Goal: Check status: Check status

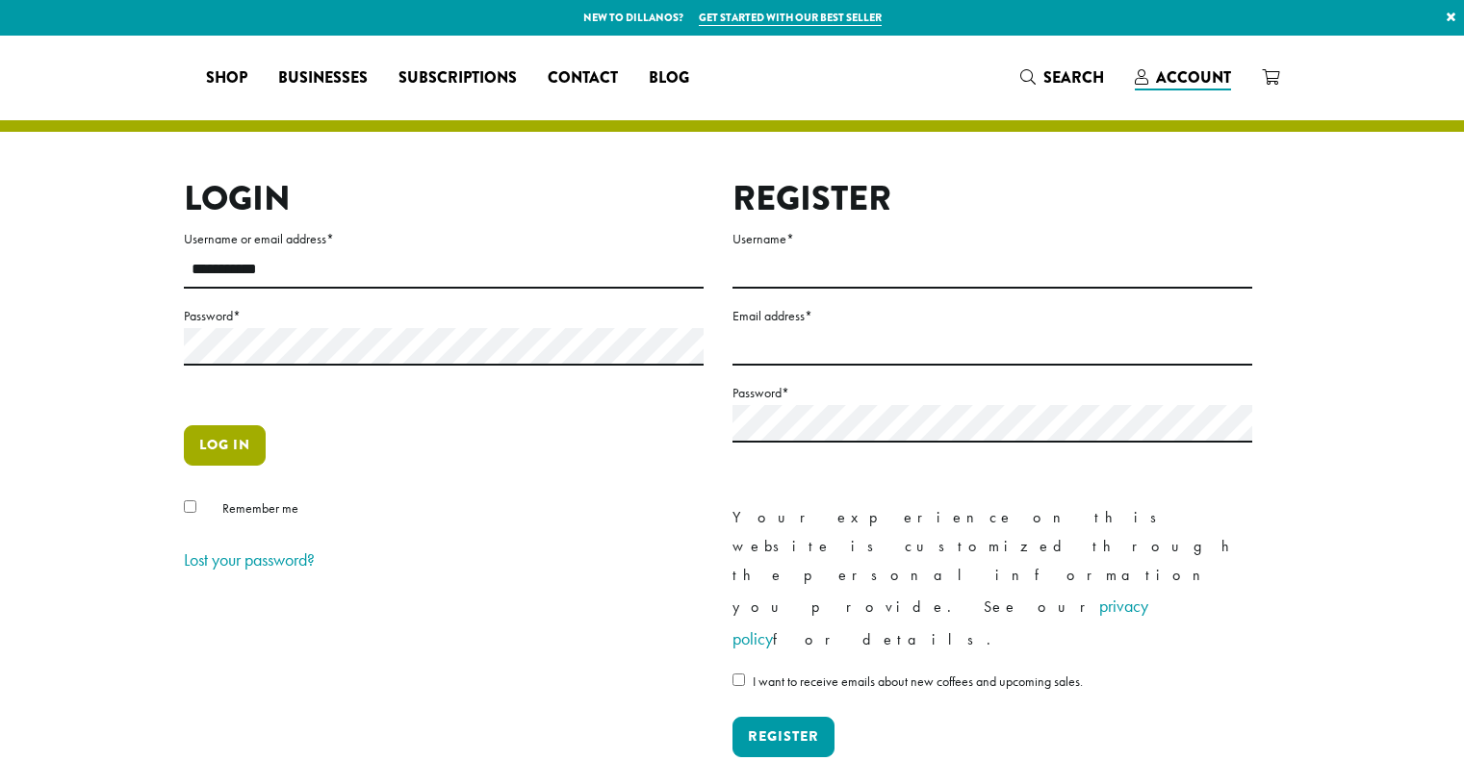
click at [238, 442] on button "Log in" at bounding box center [225, 445] width 82 height 40
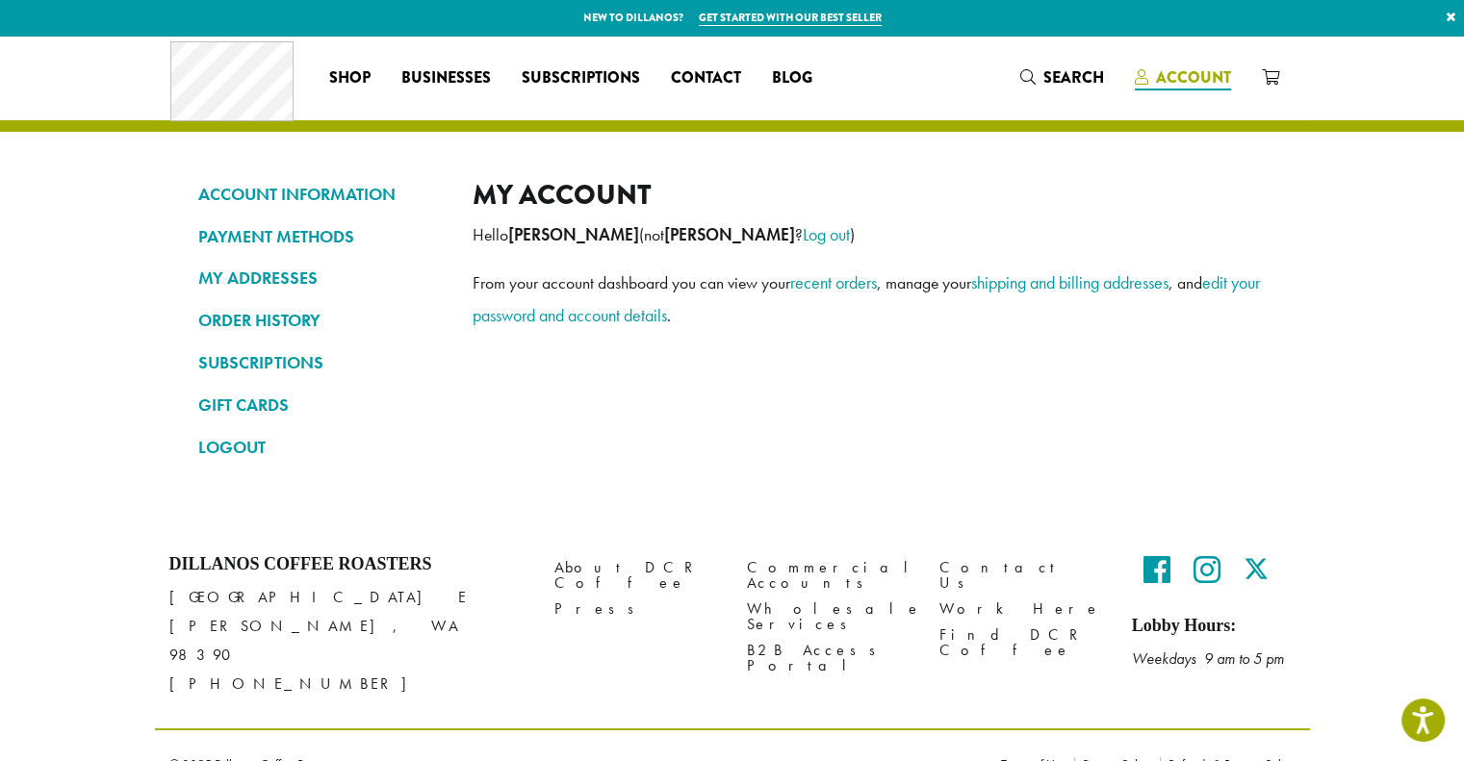
click at [1176, 68] on span "Account" at bounding box center [1193, 77] width 75 height 22
click at [289, 331] on link "ORDER HISTORY" at bounding box center [320, 320] width 245 height 33
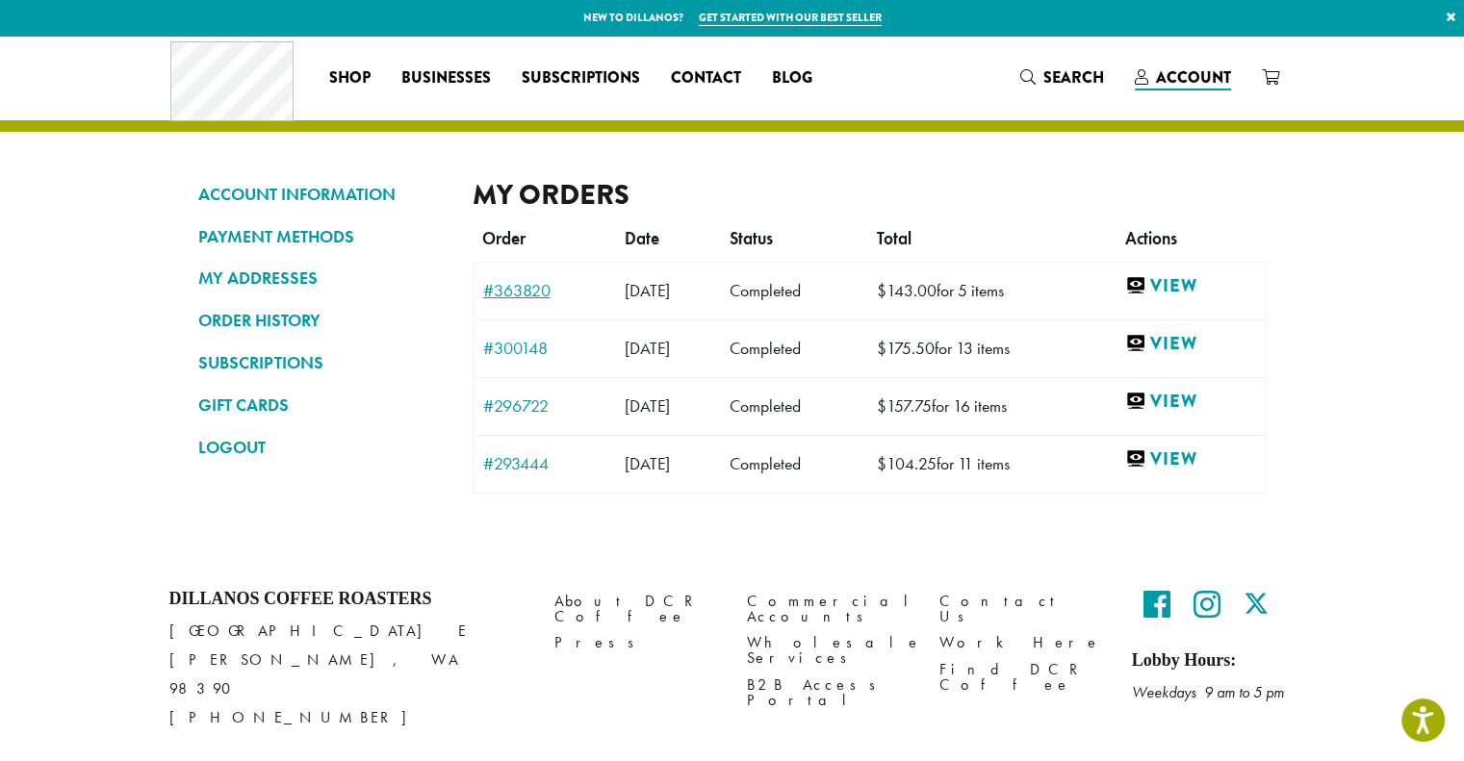
click at [522, 286] on link "#363820" at bounding box center [544, 290] width 122 height 17
click at [514, 286] on link "#363820" at bounding box center [544, 290] width 122 height 17
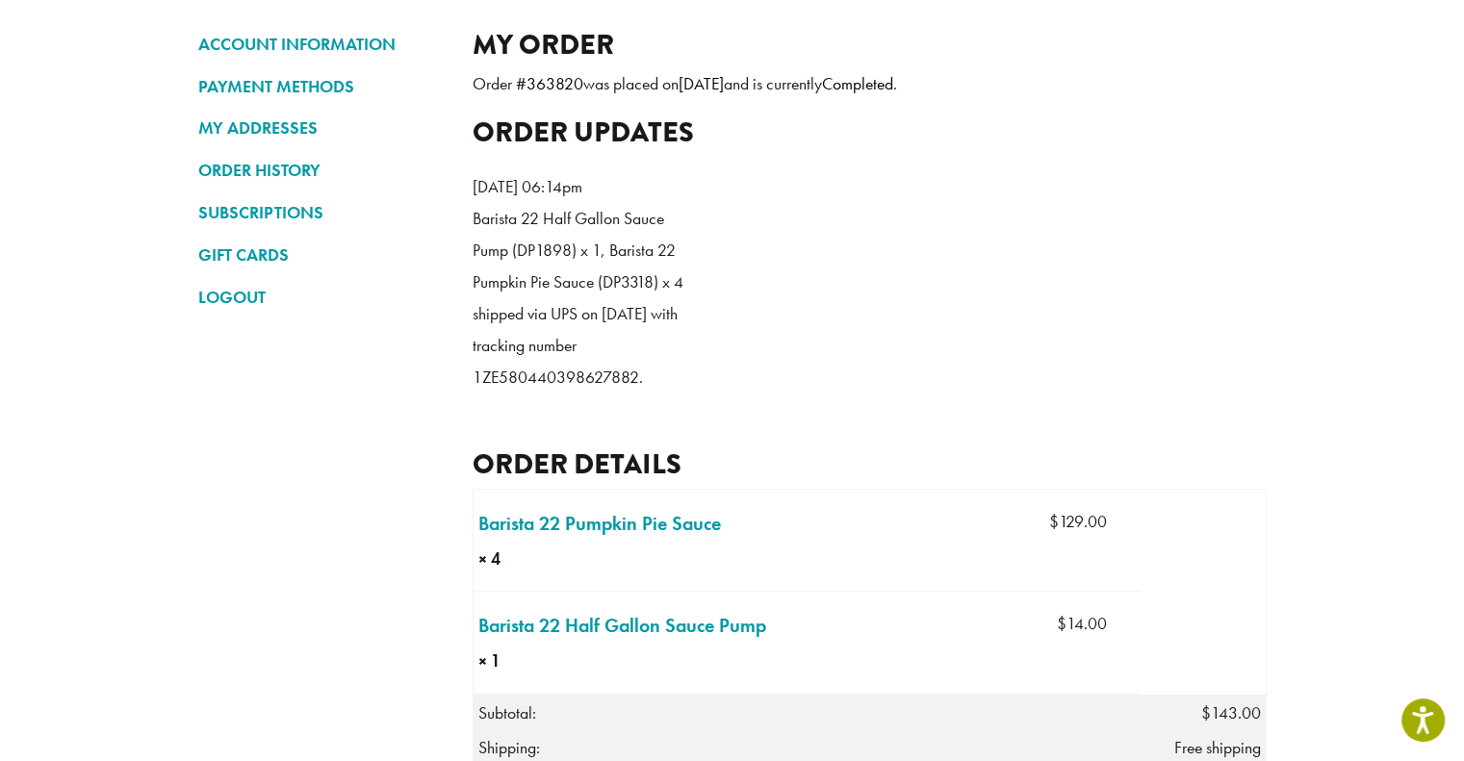
scroll to position [106, 0]
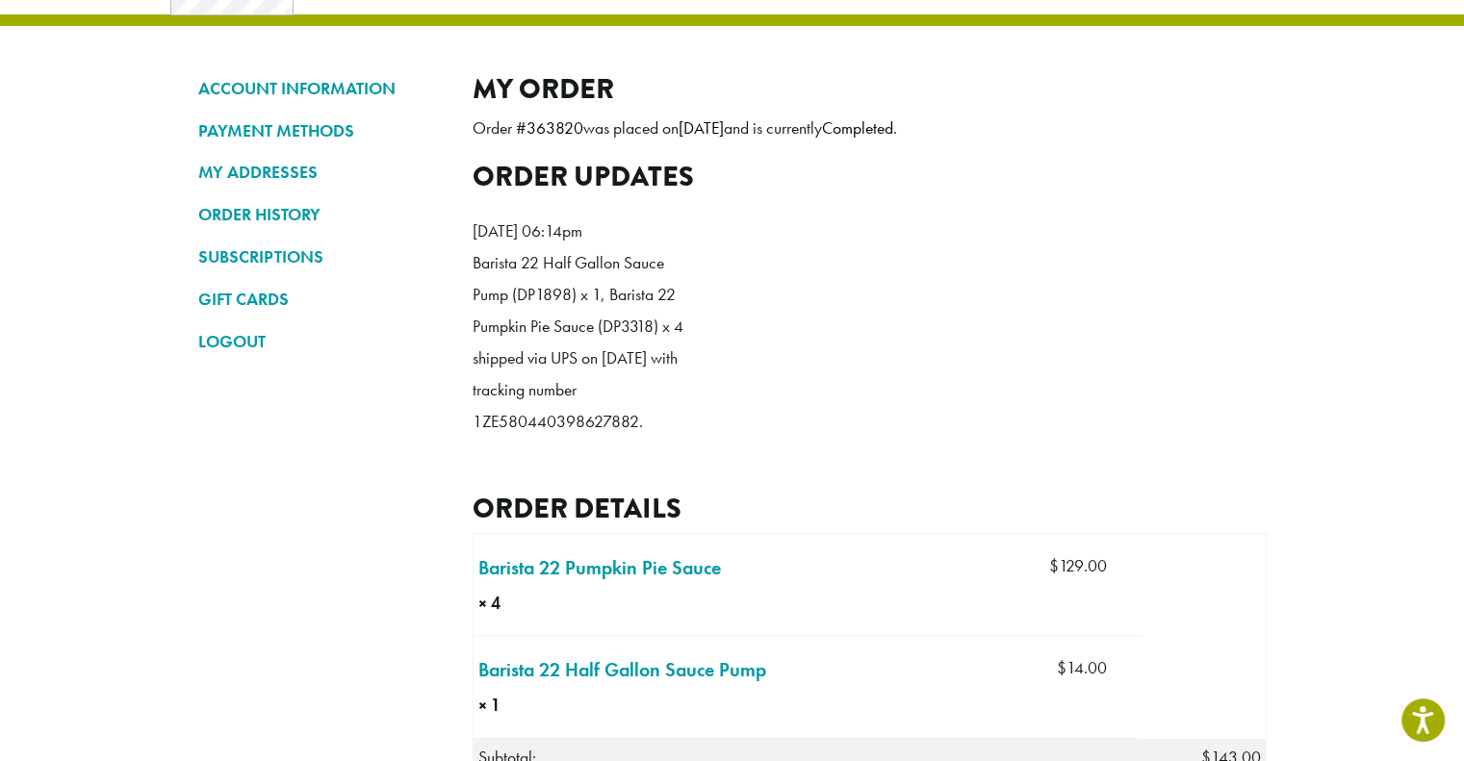
click at [515, 438] on p "Barista 22 Half Gallon Sauce Pump (DP1898) x 1, Barista 22 Pumpkin Pie Sauce (D…" at bounding box center [583, 342] width 221 height 191
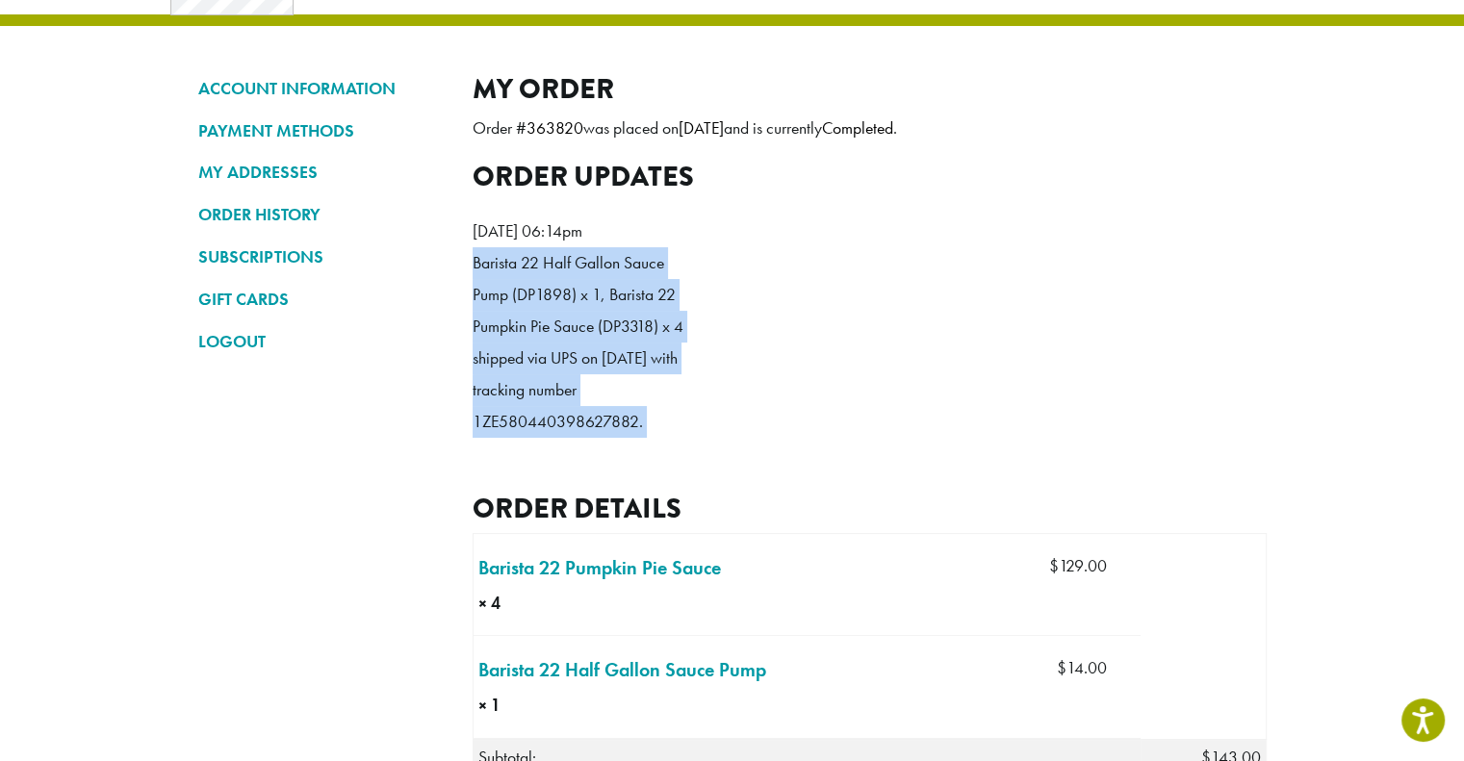
click at [515, 438] on p "Barista 22 Half Gallon Sauce Pump (DP1898) x 1, Barista 22 Pumpkin Pie Sauce (D…" at bounding box center [583, 342] width 221 height 191
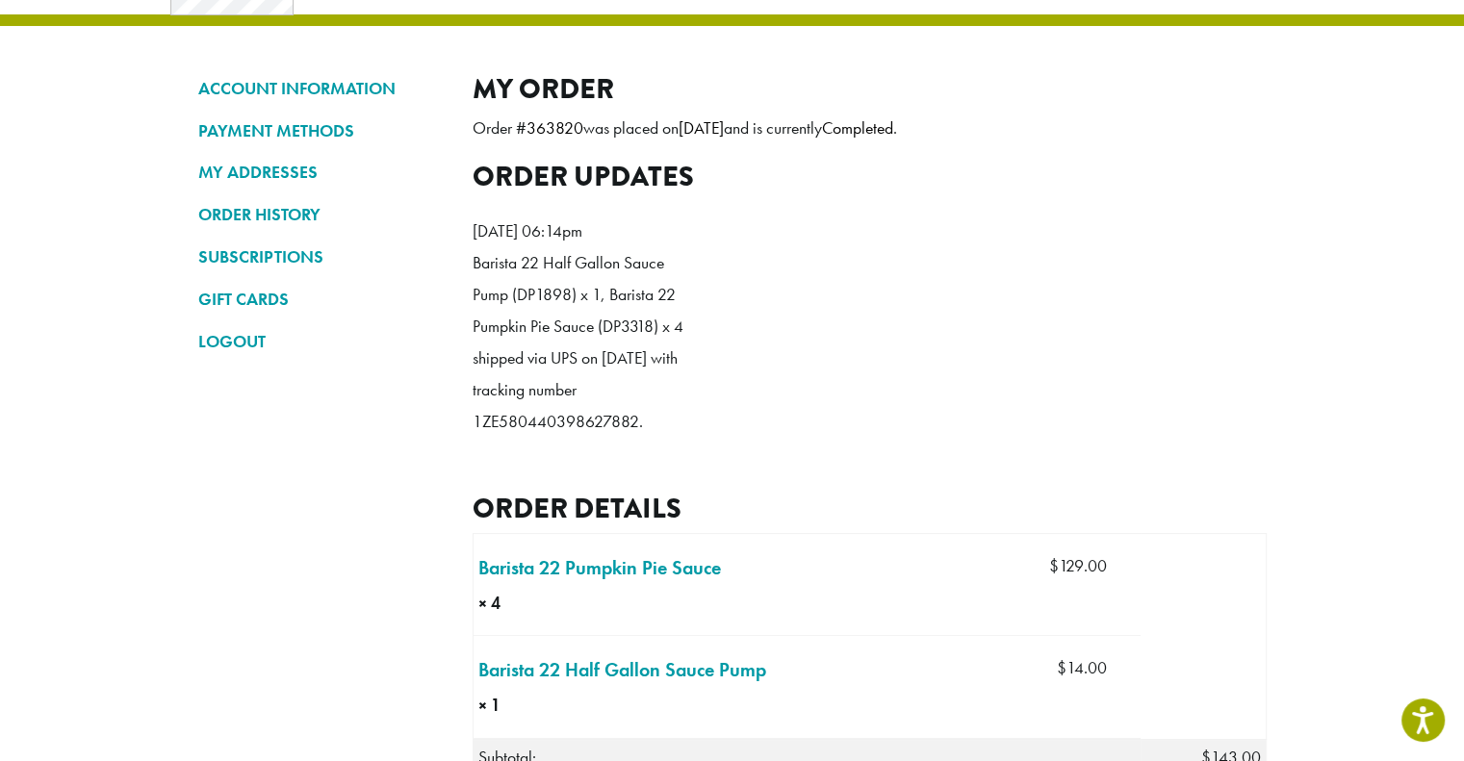
click at [510, 438] on p "Barista 22 Half Gallon Sauce Pump (DP1898) x 1, Barista 22 Pumpkin Pie Sauce (D…" at bounding box center [583, 342] width 221 height 191
copy p "1ZE580440398627882"
